Goal: Task Accomplishment & Management: Manage account settings

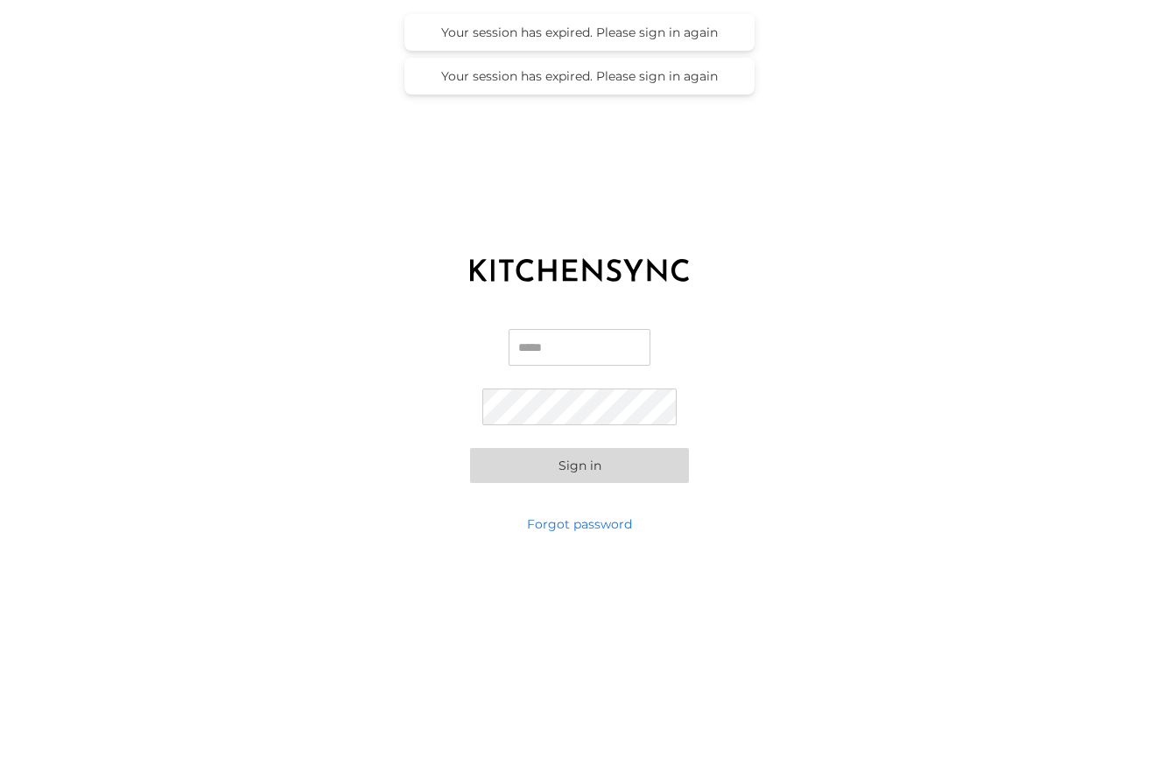
click at [568, 355] on input "Email" at bounding box center [579, 347] width 142 height 37
click at [565, 357] on input "Email" at bounding box center [579, 347] width 142 height 37
click at [557, 352] on input "Email" at bounding box center [579, 347] width 142 height 37
click at [522, 361] on input "Email" at bounding box center [579, 347] width 142 height 37
click at [510, 348] on input "Email" at bounding box center [579, 347] width 142 height 37
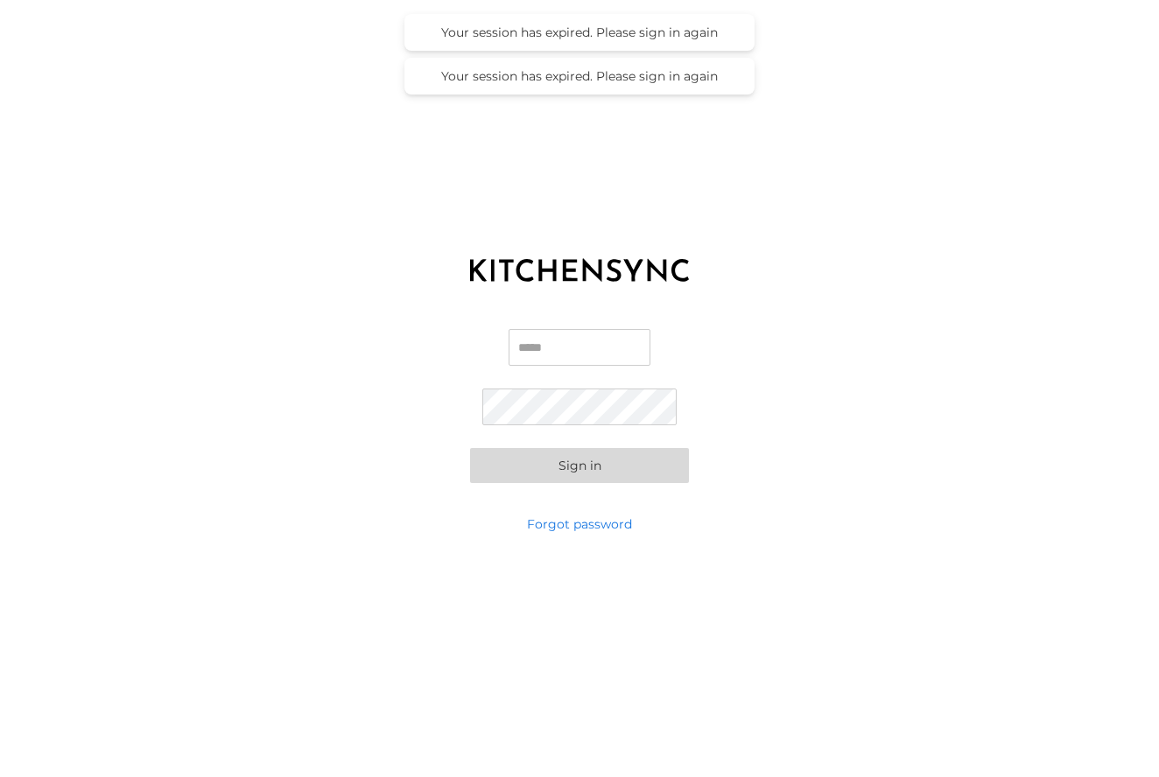
click at [508, 346] on input "Email" at bounding box center [579, 347] width 142 height 37
click at [529, 355] on input "Email" at bounding box center [579, 347] width 142 height 37
click at [532, 356] on input "Email" at bounding box center [579, 347] width 142 height 37
click at [531, 356] on input "Email" at bounding box center [579, 347] width 142 height 37
click at [650, 349] on input "Email" at bounding box center [579, 347] width 142 height 37
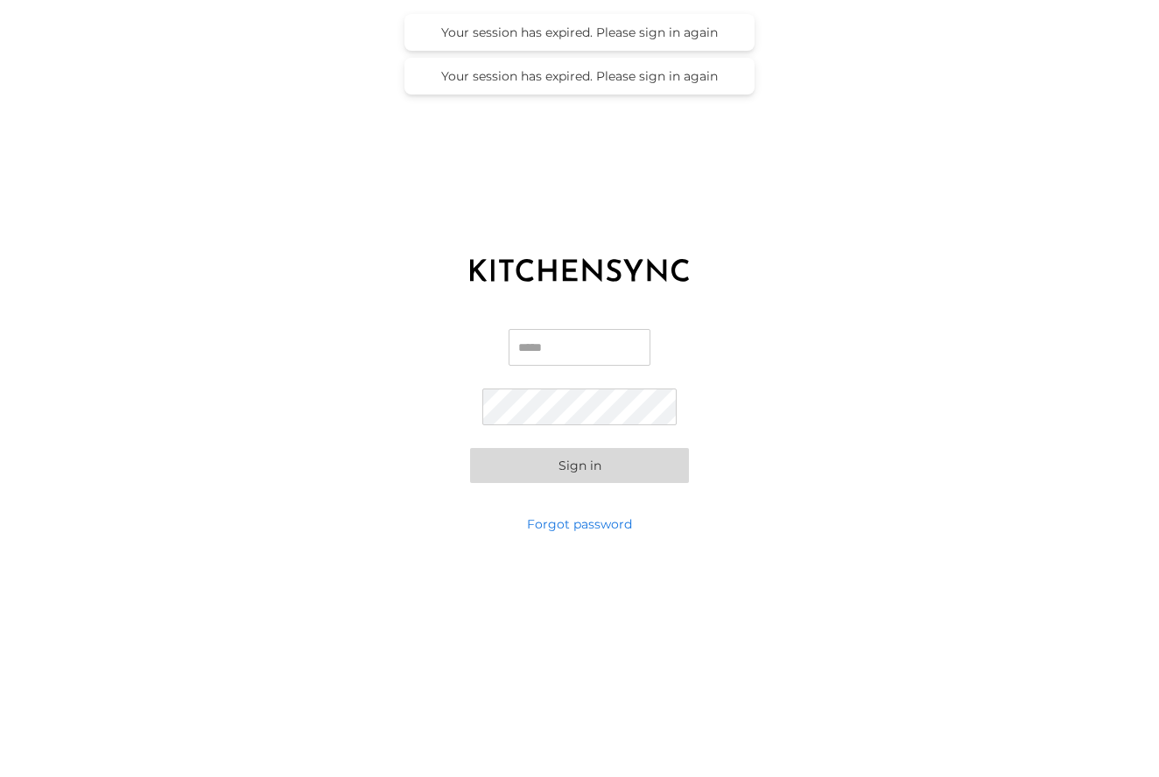
click at [582, 346] on input "Email" at bounding box center [579, 347] width 142 height 37
